Goal: Find specific page/section: Find specific page/section

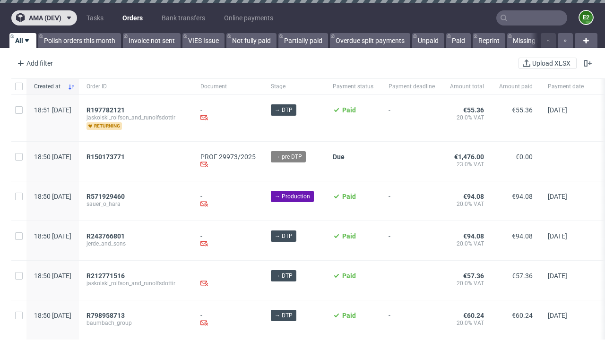
click at [44, 18] on span "ama (dev)" at bounding box center [45, 18] width 33 height 7
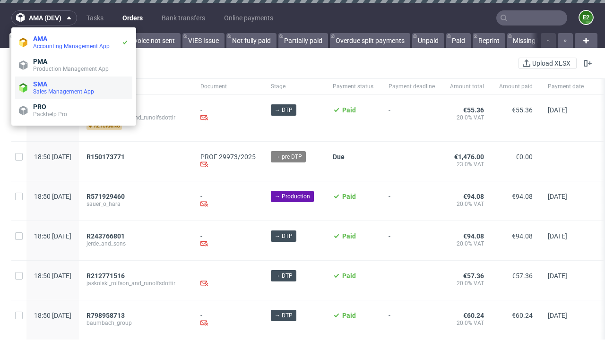
click at [74, 88] on span "Sales Management App" at bounding box center [80, 92] width 95 height 8
